Goal: Task Accomplishment & Management: Manage account settings

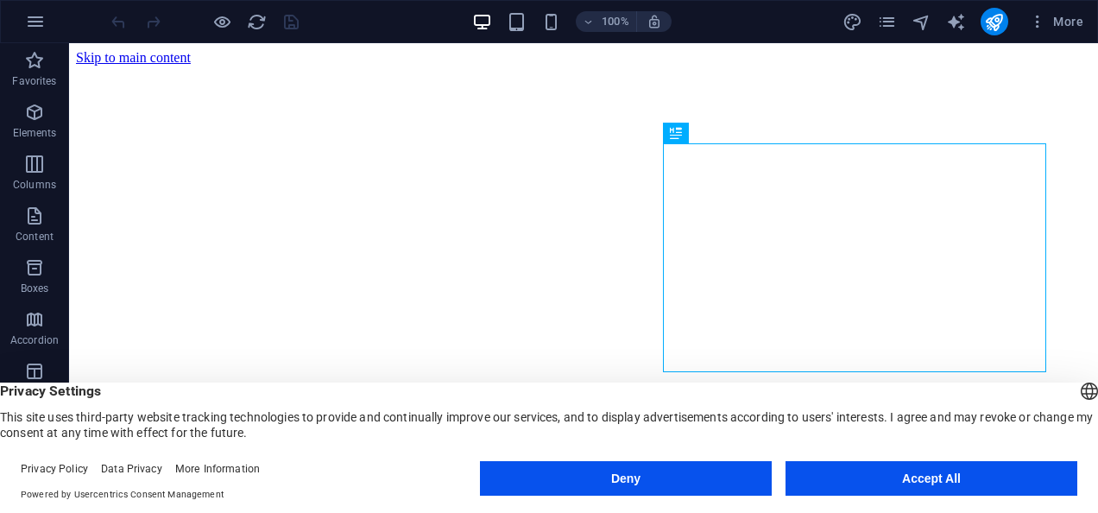
scroll to position [818, 0]
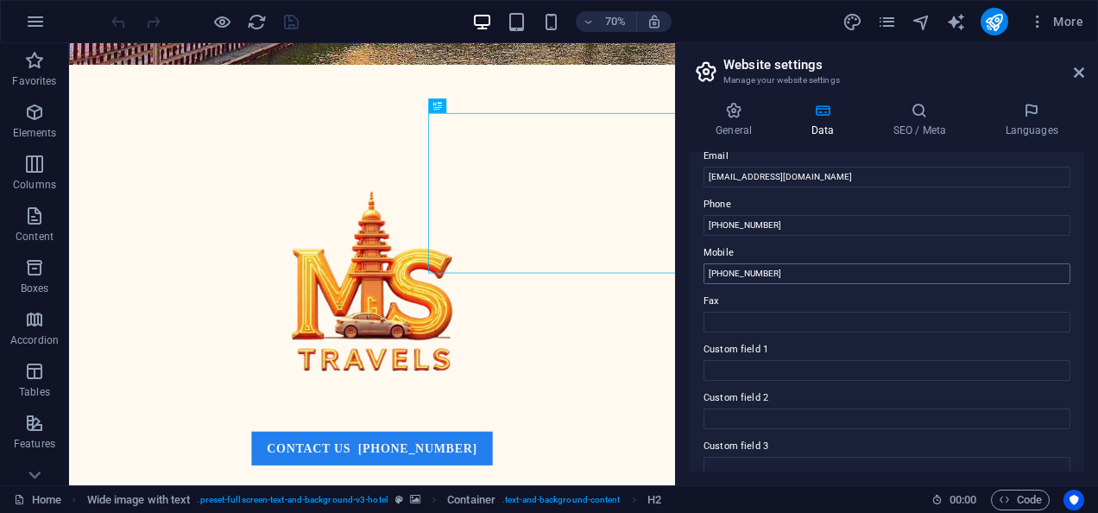
scroll to position [509, 0]
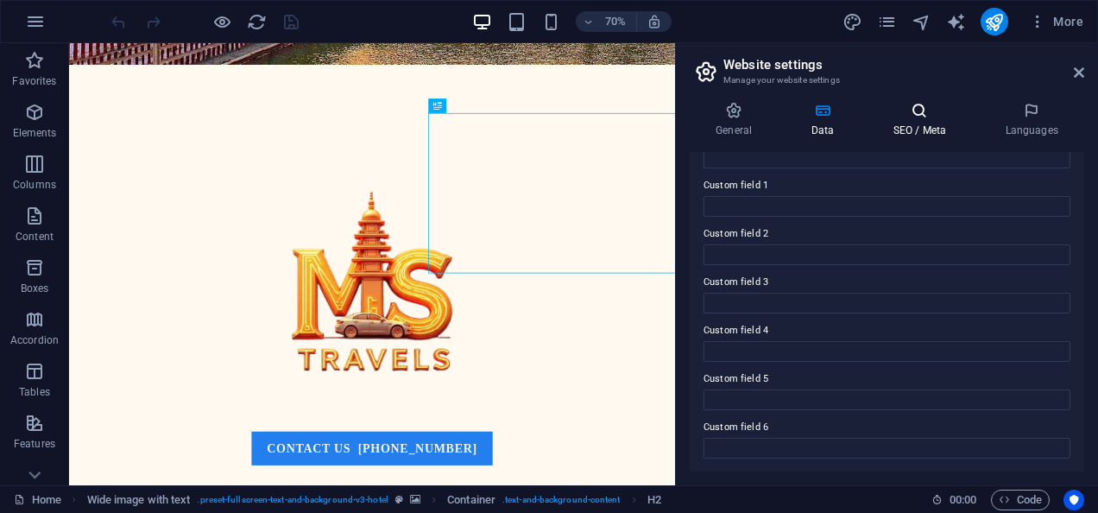
click at [0, 0] on h4 "SEO / Meta" at bounding box center [0, 0] width 0 height 0
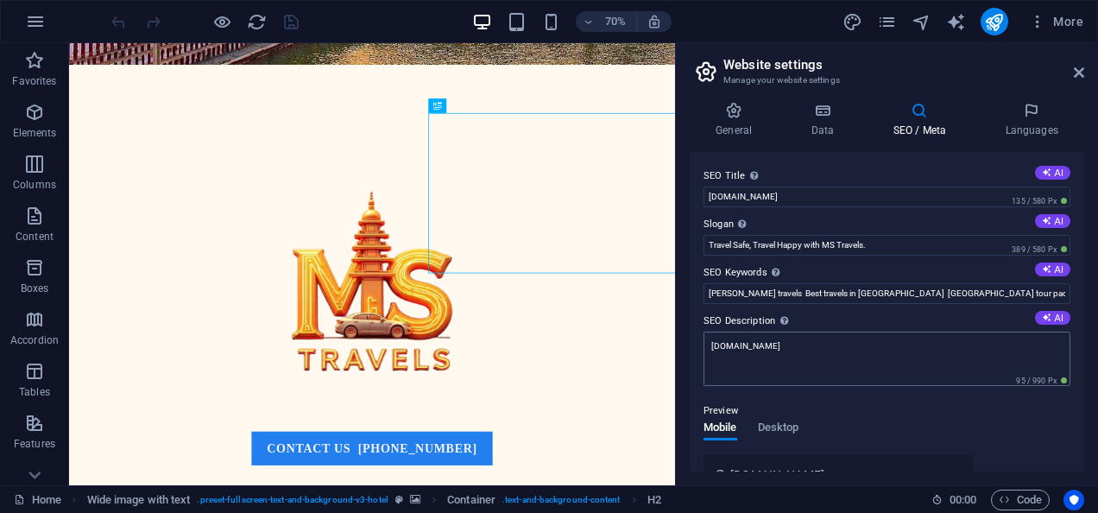
drag, startPoint x: 687, startPoint y: 166, endPoint x: 827, endPoint y: 337, distance: 220.7
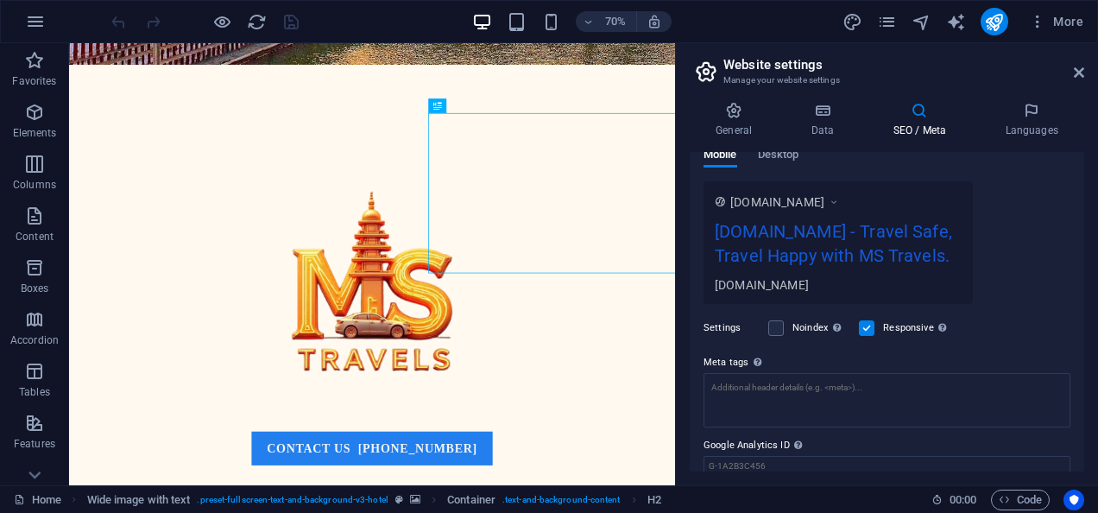
scroll to position [251, 0]
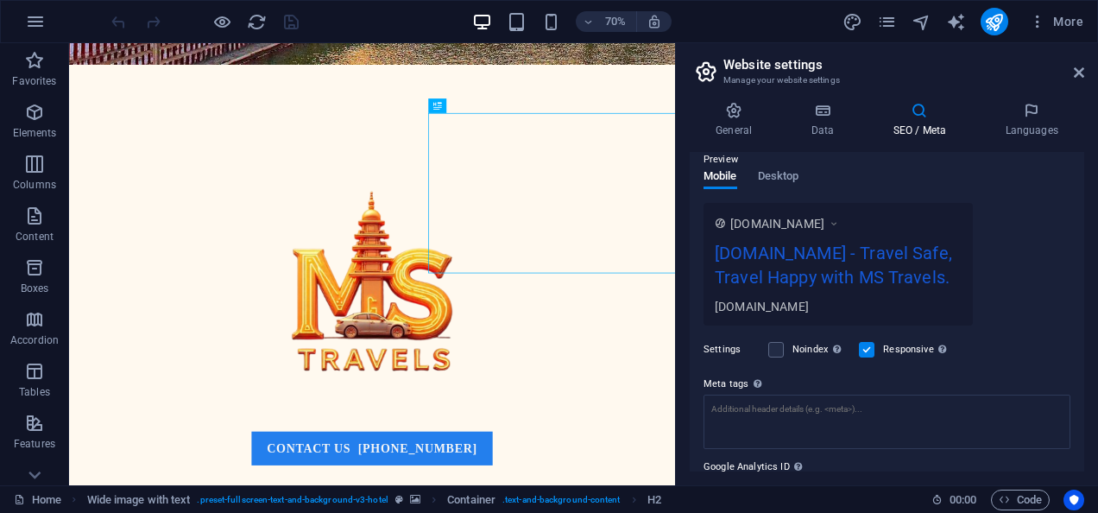
drag, startPoint x: 997, startPoint y: 361, endPoint x: 742, endPoint y: 169, distance: 319.3
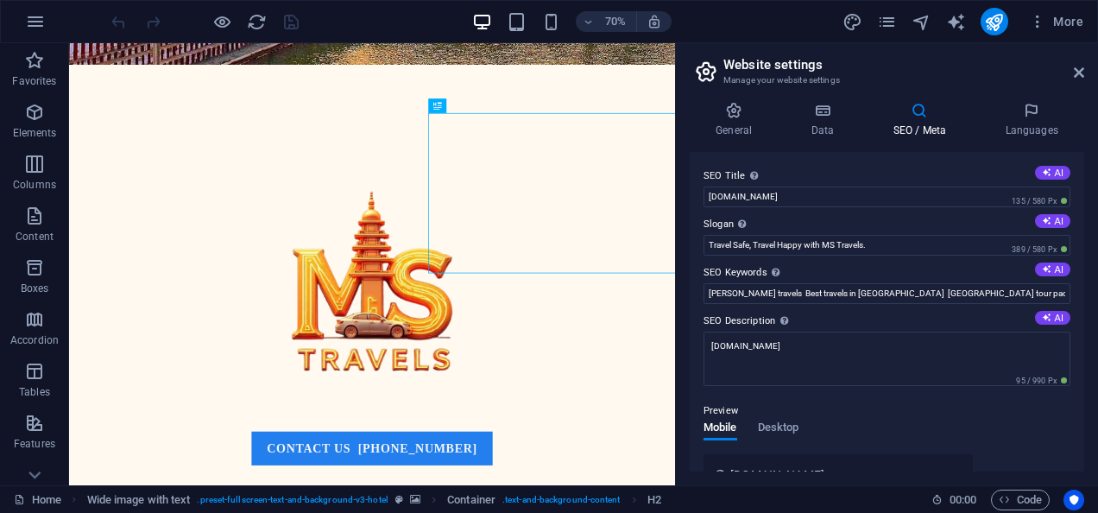
click at [1029, 56] on header "Website settings Manage your website settings" at bounding box center [888, 65] width 391 height 45
drag, startPoint x: 903, startPoint y: 245, endPoint x: 927, endPoint y: 259, distance: 27.8
paste input "Madurai Tours and Travels | Best Travel Agency in [GEOGRAPHIC_DATA] - MS Travels"
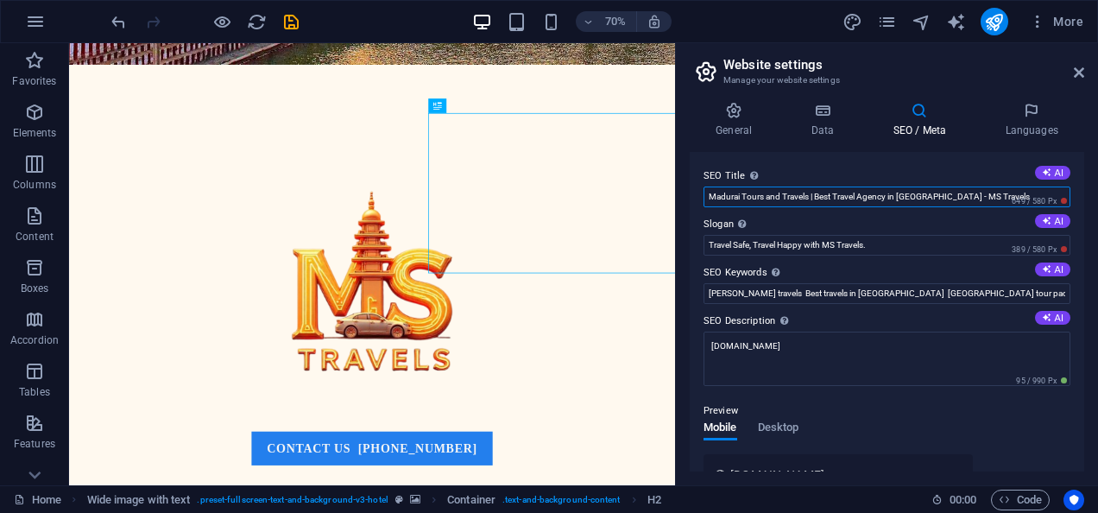
type input "Madurai Tours and Travels Best Travel Agency in [GEOGRAPHIC_DATA] - MS Travels"
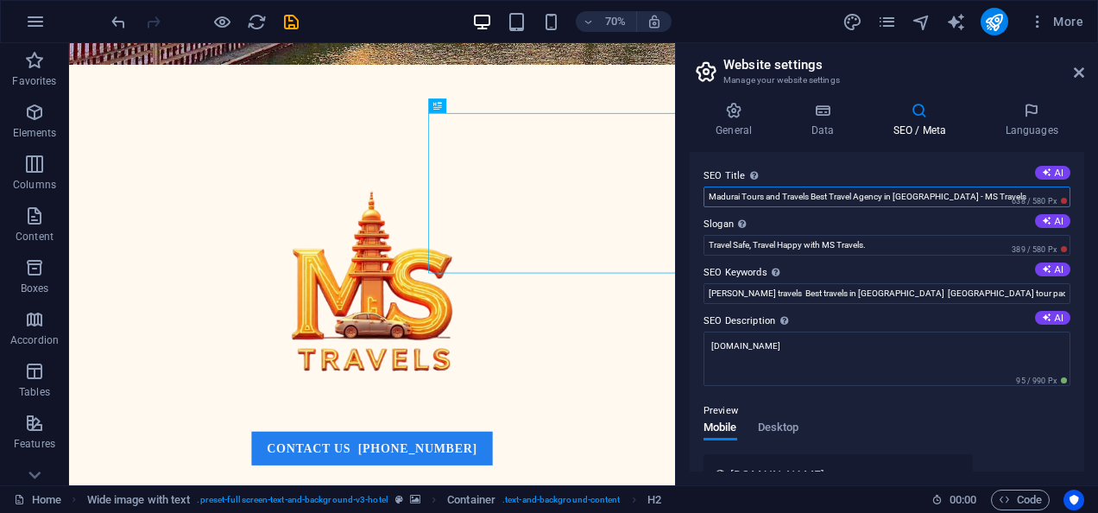
drag, startPoint x: 981, startPoint y: 197, endPoint x: 971, endPoint y: 196, distance: 10.4
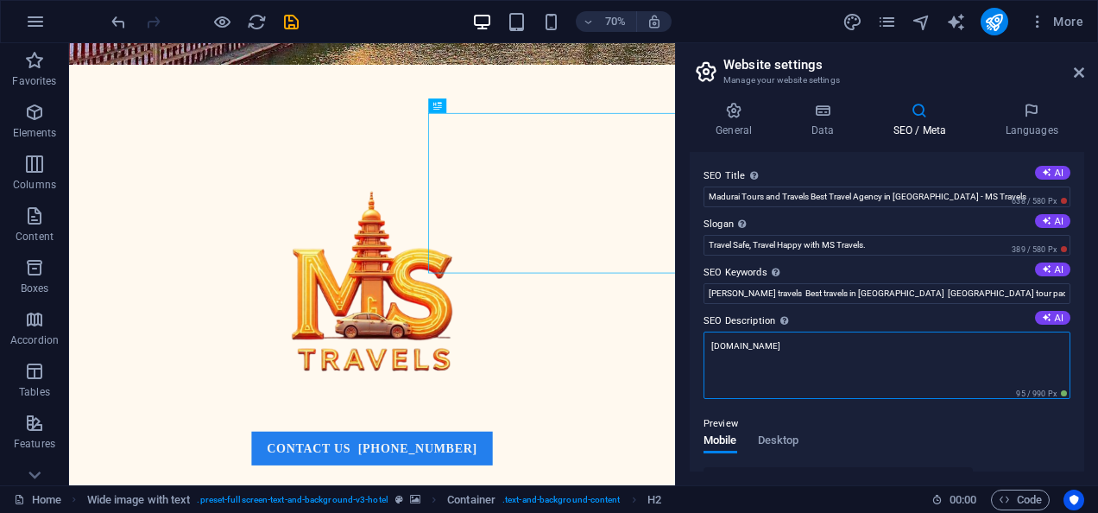
drag, startPoint x: 825, startPoint y: 348, endPoint x: 687, endPoint y: 340, distance: 138.3
paste textarea "MS Travels - Your trusted tour and travel agency in [GEOGRAPHIC_DATA]. We offer…"
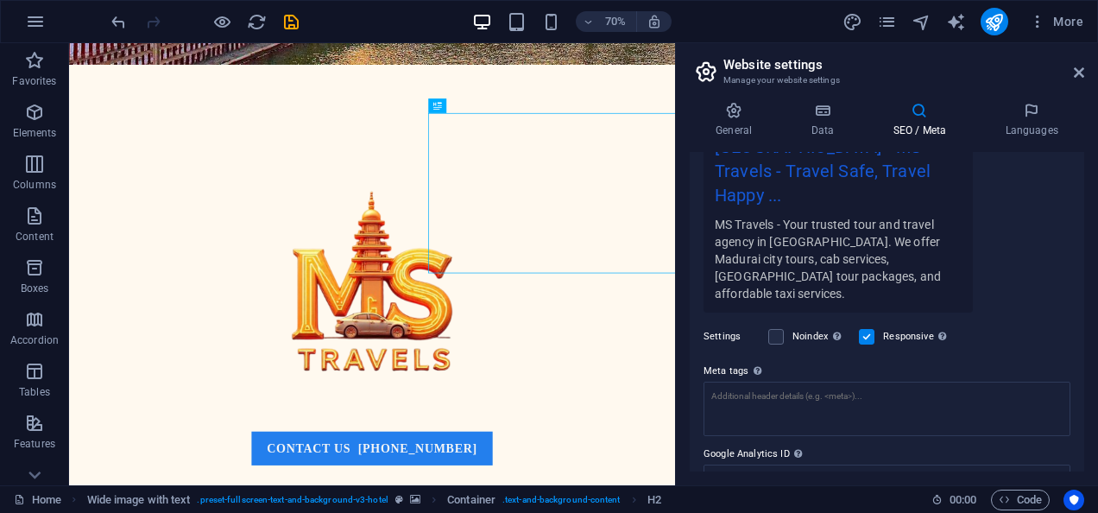
type textarea "MS Travels - Your trusted tour and travel agency in [GEOGRAPHIC_DATA]. We offer…"
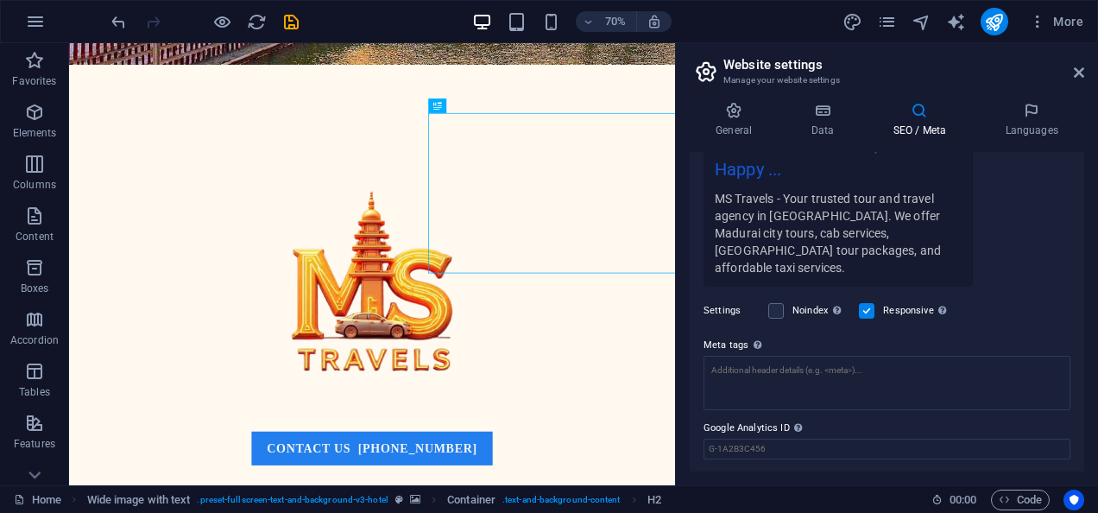
scroll to position [406, 0]
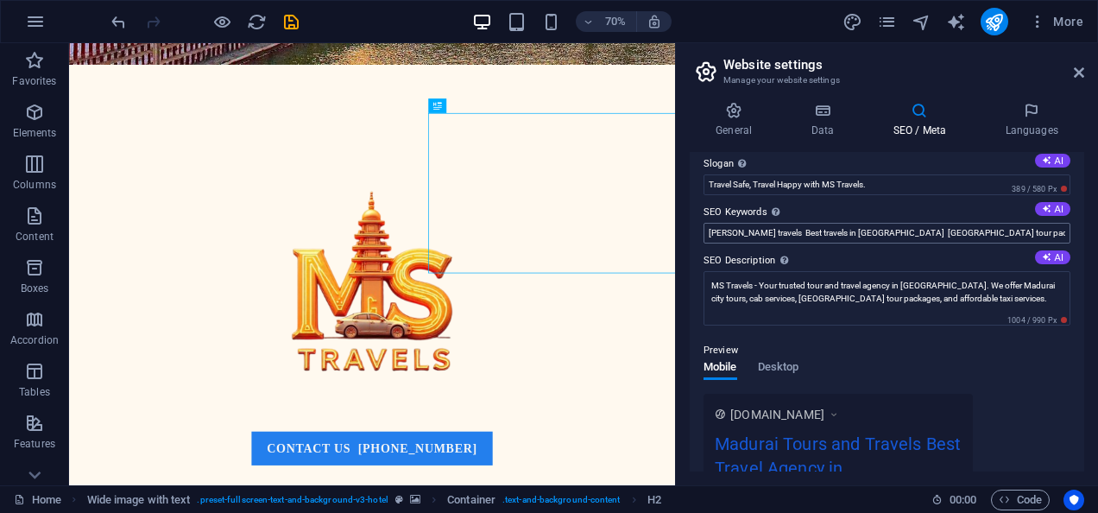
scroll to position [0, 0]
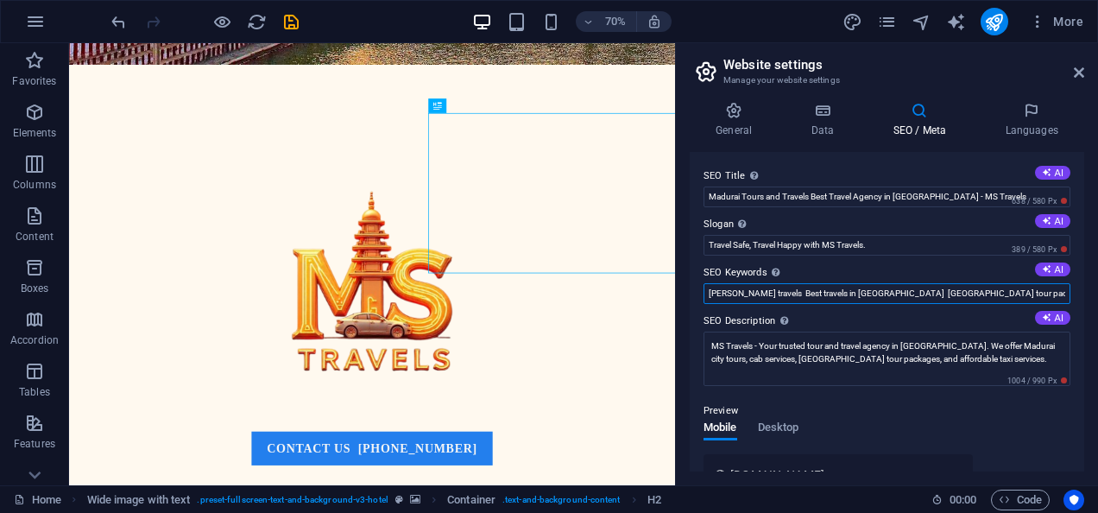
paste input "ours and travels, travel agency in [GEOGRAPHIC_DATA], best travels in [GEOGRAPH…"
type input "Madurai tours and travels, travel agency in [GEOGRAPHIC_DATA], best travels in …"
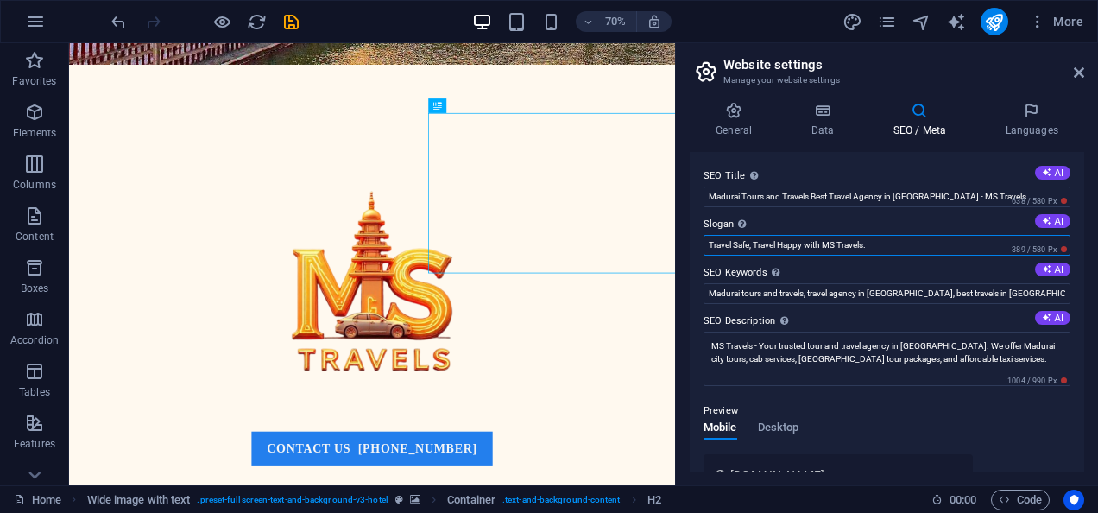
drag, startPoint x: 984, startPoint y: 285, endPoint x: 919, endPoint y: 320, distance: 73.8
paste input "– Best Tours and Travels in [GEOGRAPHIC_DATA]"
type input "Travel Safe, Travel Happy with MS Travels – Best Tours and Travels in [GEOGRAPH…"
